Goal: Information Seeking & Learning: Learn about a topic

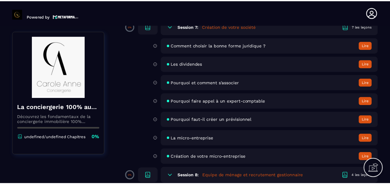
scroll to position [403, 0]
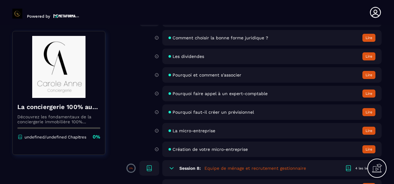
click at [209, 76] on span "Pourquoi et comment s'associer" at bounding box center [207, 75] width 69 height 5
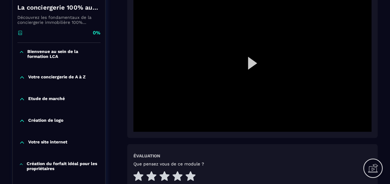
scroll to position [93, 0]
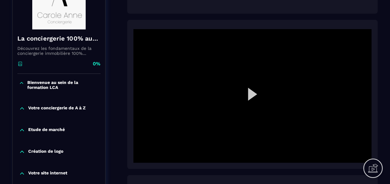
click at [255, 91] on div at bounding box center [252, 96] width 238 height 134
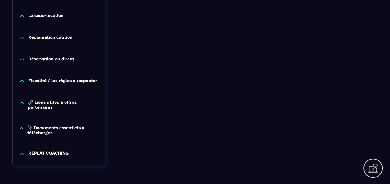
scroll to position [719, 0]
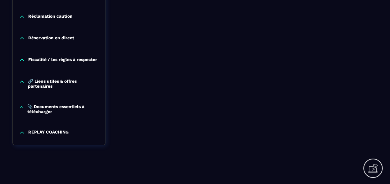
click at [59, 133] on p "REPLAY COACHING" at bounding box center [48, 133] width 40 height 6
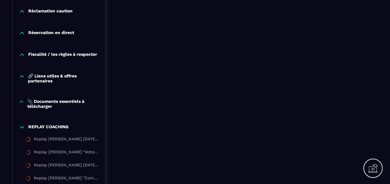
scroll to position [750, 0]
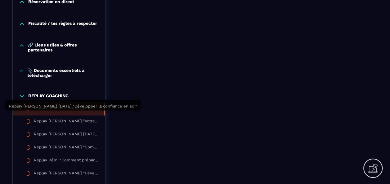
click at [69, 113] on div "Replay [PERSON_NAME] [DATE] "Développer la confiance en soi"" at bounding box center [66, 109] width 64 height 7
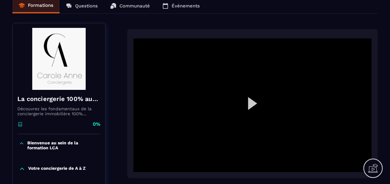
scroll to position [62, 0]
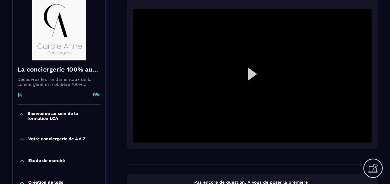
click at [253, 78] on div at bounding box center [252, 76] width 238 height 134
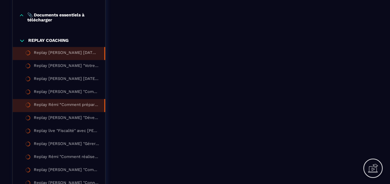
scroll to position [837, 0]
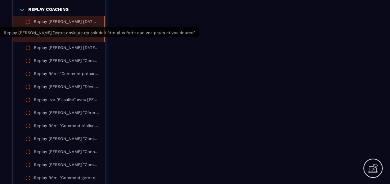
click at [79, 39] on div "Replay [PERSON_NAME] "Votre envie de réussir doit être plus forte que vos peurs…" at bounding box center [66, 35] width 64 height 7
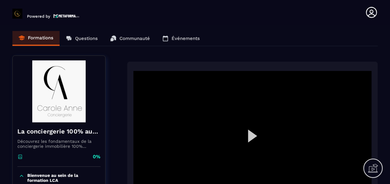
scroll to position [62, 0]
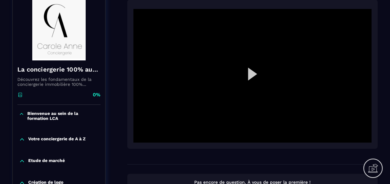
click at [248, 74] on div at bounding box center [252, 76] width 238 height 134
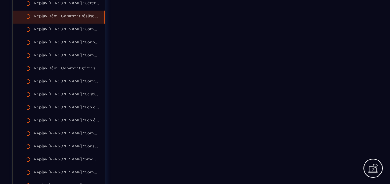
scroll to position [961, 0]
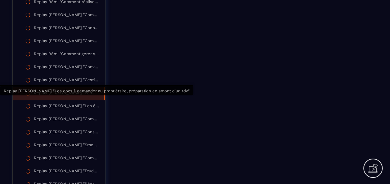
click at [64, 97] on div "Replay [PERSON_NAME] "Les docs à demander au propriétaire, préparation en amont…" at bounding box center [66, 94] width 64 height 7
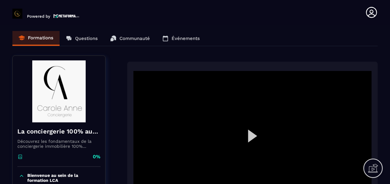
click at [255, 138] on div at bounding box center [252, 138] width 238 height 134
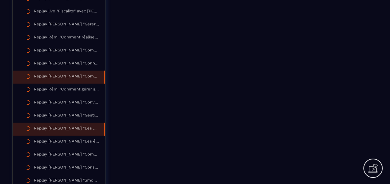
scroll to position [992, 0]
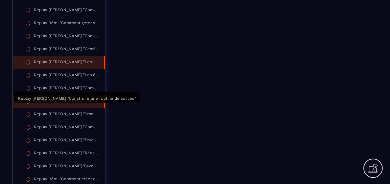
click at [73, 104] on div "Replay [PERSON_NAME] "Construire une routine de succès"" at bounding box center [66, 102] width 64 height 7
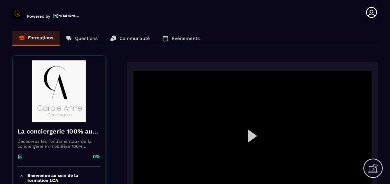
click at [244, 138] on div at bounding box center [252, 138] width 238 height 134
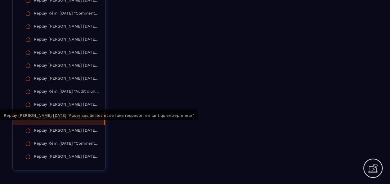
scroll to position [1457, 0]
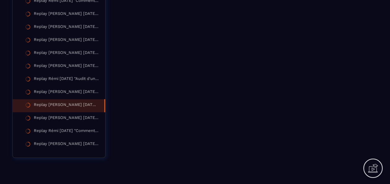
click at [67, 107] on li "Replay [PERSON_NAME] [DATE] "Poser ses limites et se faire respecter en tant qu…" at bounding box center [59, 105] width 92 height 13
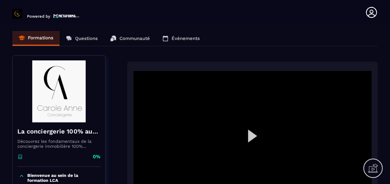
click at [255, 137] on div at bounding box center [252, 138] width 238 height 134
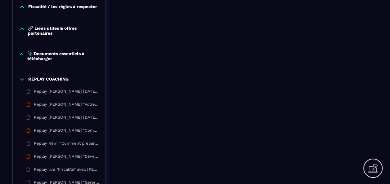
scroll to position [775, 0]
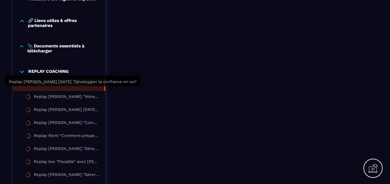
click at [66, 88] on div "Replay [PERSON_NAME] [DATE] "Développer la confiance en soi"" at bounding box center [66, 84] width 64 height 7
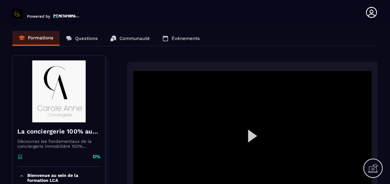
click at [249, 131] on div at bounding box center [252, 138] width 238 height 134
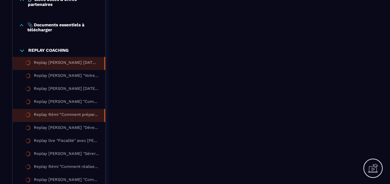
scroll to position [806, 0]
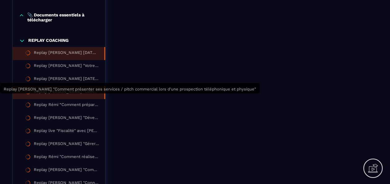
click at [68, 96] on div "Replay [PERSON_NAME] "Comment présenter ses services / pitch commercial lors d'…" at bounding box center [66, 92] width 64 height 7
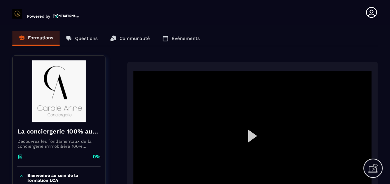
click at [255, 135] on div at bounding box center [252, 138] width 238 height 134
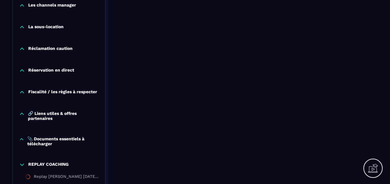
scroll to position [806, 0]
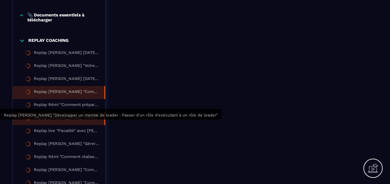
click at [68, 122] on div "Replay [PERSON_NAME] "Développer un mental de leader : Passer d'un rôle d'exécu…" at bounding box center [66, 118] width 64 height 7
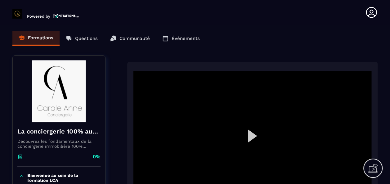
click at [251, 136] on div at bounding box center [252, 138] width 238 height 134
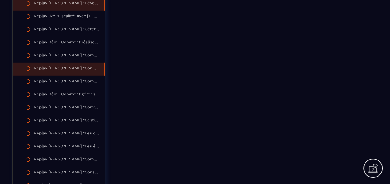
scroll to position [930, 0]
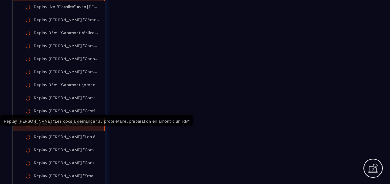
click at [66, 128] on div "Replay [PERSON_NAME] "Les docs à demander au propriétaire, préparation en amont…" at bounding box center [66, 125] width 64 height 7
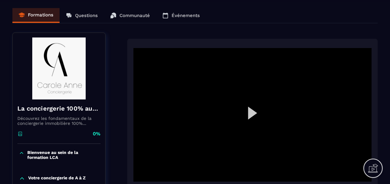
scroll to position [31, 0]
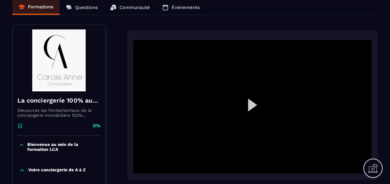
click at [253, 106] on div at bounding box center [252, 107] width 238 height 134
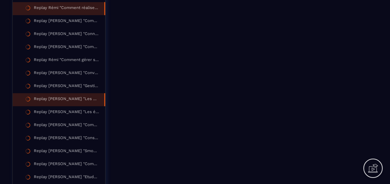
scroll to position [961, 0]
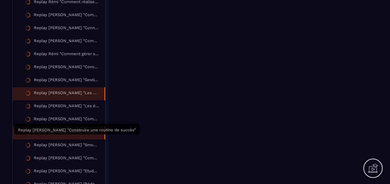
click at [63, 136] on div "Replay [PERSON_NAME] "Construire une routine de succès"" at bounding box center [66, 133] width 64 height 7
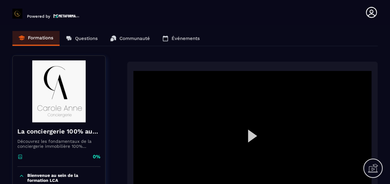
click at [251, 141] on div at bounding box center [252, 138] width 238 height 134
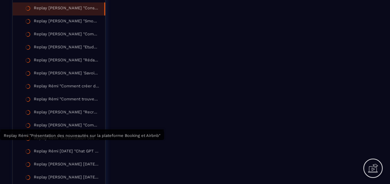
scroll to position [1054, 0]
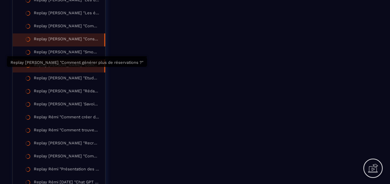
click at [64, 69] on div "Replay [PERSON_NAME] "Comment générer plus de réservations ?"" at bounding box center [66, 66] width 64 height 7
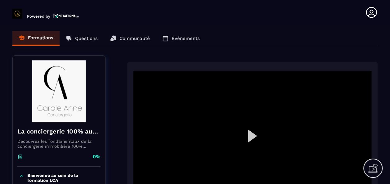
click at [246, 133] on div at bounding box center [252, 138] width 238 height 134
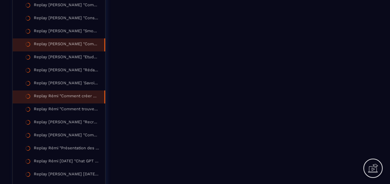
scroll to position [1085, 0]
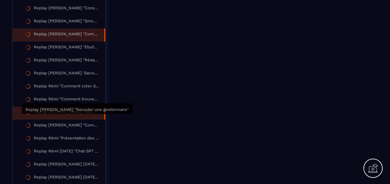
click at [68, 117] on div "Replay [PERSON_NAME] "Recruter une gestionnaire"" at bounding box center [66, 113] width 64 height 7
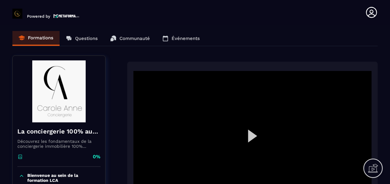
click at [249, 129] on div at bounding box center [252, 138] width 238 height 134
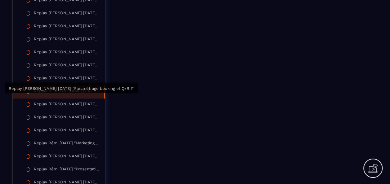
scroll to position [1271, 0]
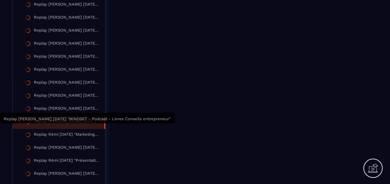
click at [68, 126] on div "Replay [PERSON_NAME] [DATE] "MINDSET - Podcast - Livres Conseils entrepreneur"" at bounding box center [66, 122] width 64 height 7
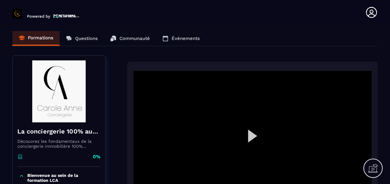
click at [254, 138] on div at bounding box center [252, 138] width 238 height 134
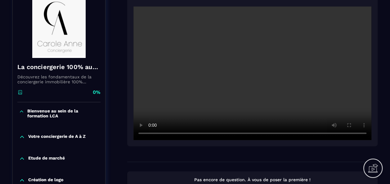
scroll to position [31, 0]
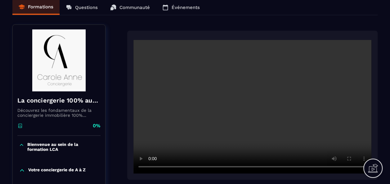
drag, startPoint x: 113, startPoint y: 132, endPoint x: 135, endPoint y: 137, distance: 22.3
